Goal: Task Accomplishment & Management: Manage account settings

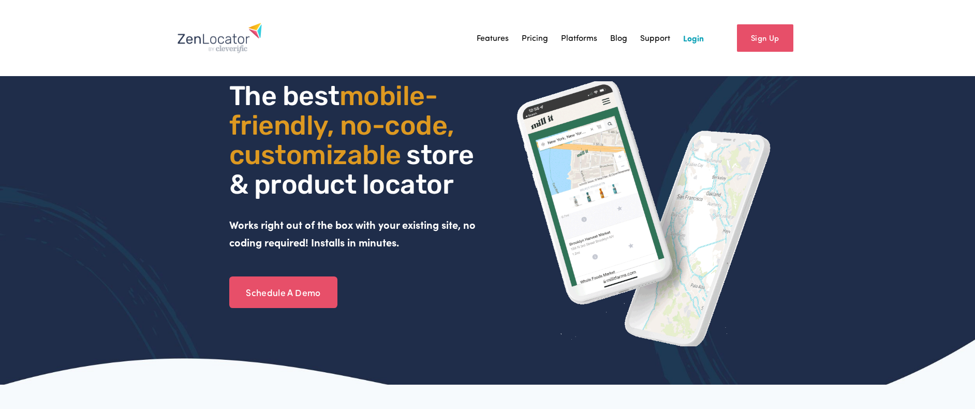
click at [692, 40] on link "Login" at bounding box center [693, 38] width 21 height 16
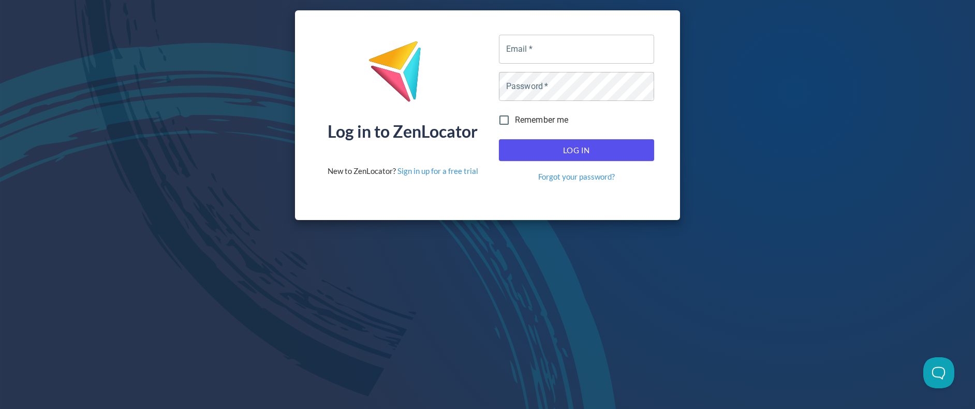
type input "psurfus@oliverwinery.com"
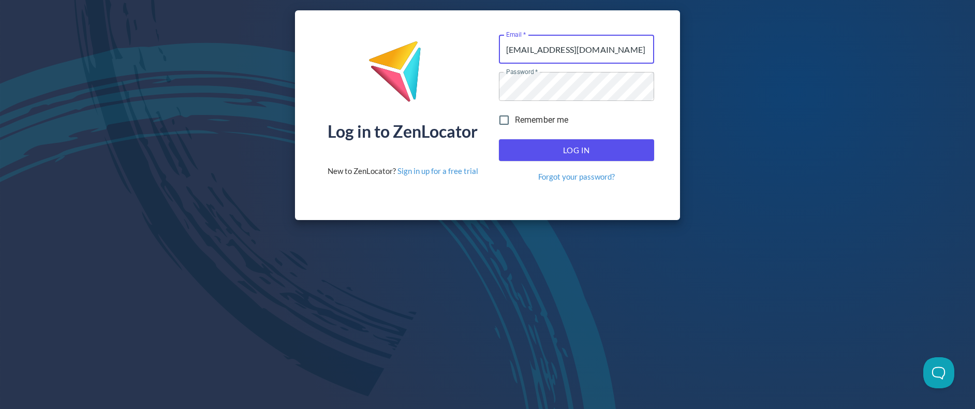
click at [581, 164] on div "Log In Forgot your password?" at bounding box center [577, 160] width 164 height 51
click at [538, 140] on button "Log In" at bounding box center [576, 150] width 155 height 22
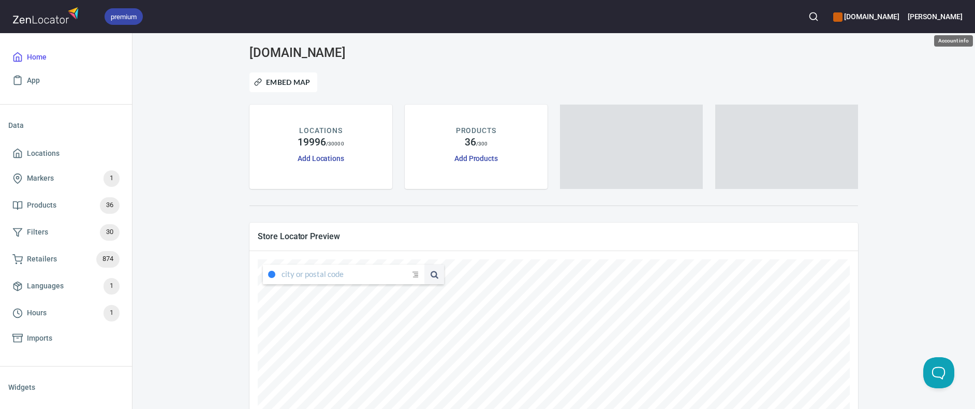
click at [959, 22] on h6 "Trish" at bounding box center [935, 16] width 55 height 11
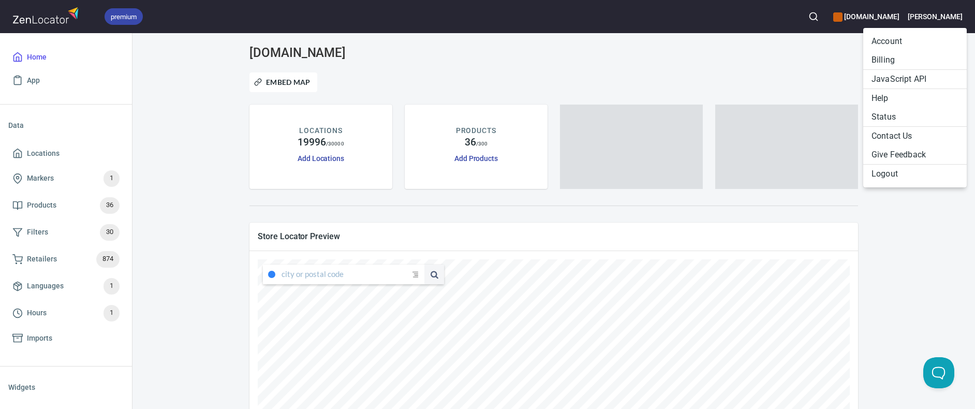
click at [896, 60] on li "Billing" at bounding box center [916, 60] width 104 height 19
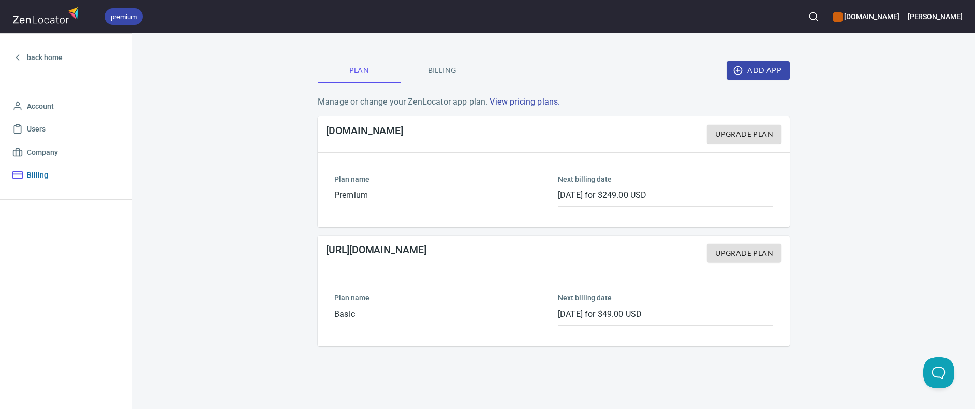
click at [45, 171] on span "Billing" at bounding box center [37, 175] width 21 height 13
click at [445, 68] on span "Billing" at bounding box center [442, 70] width 70 height 13
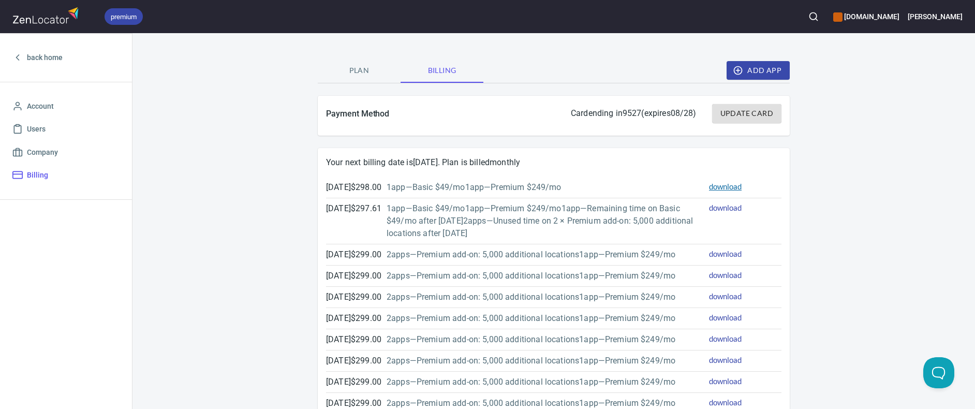
click at [724, 187] on link "download" at bounding box center [725, 186] width 33 height 9
